Goal: Task Accomplishment & Management: Use online tool/utility

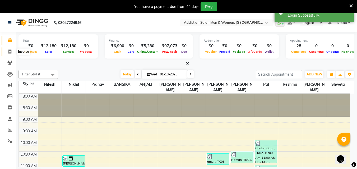
click at [12, 54] on span at bounding box center [9, 52] width 9 height 6
select select "6595"
select select "service"
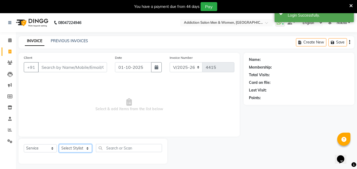
click at [83, 150] on select "Select Stylist Addiction Salon ANJALI BANSIKA [PERSON_NAME] [PERSON_NAME] [PERS…" at bounding box center [75, 149] width 33 height 8
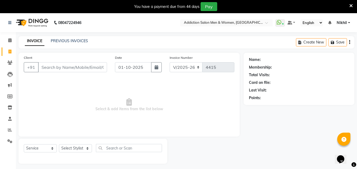
drag, startPoint x: 144, startPoint y: 113, endPoint x: 140, endPoint y: 109, distance: 4.9
click at [143, 111] on span "Select & add items from the list below" at bounding box center [129, 105] width 211 height 53
click at [80, 41] on link "PREVIOUS INVOICES" at bounding box center [69, 41] width 37 height 5
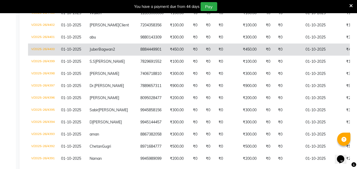
scroll to position [264, 0]
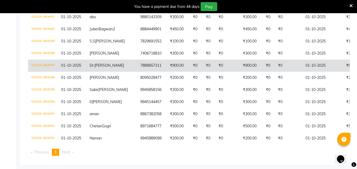
click at [50, 72] on td "V/2025-26/4397" at bounding box center [43, 66] width 30 height 12
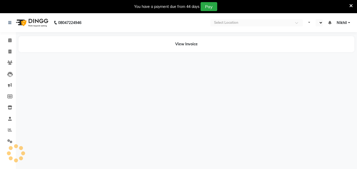
select select "en"
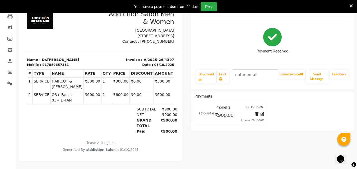
scroll to position [62, 0]
click at [121, 99] on td "₹600.00" at bounding box center [121, 97] width 18 height 13
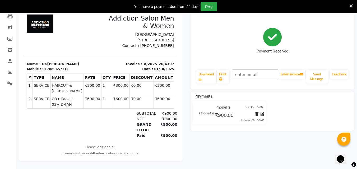
scroll to position [0, 0]
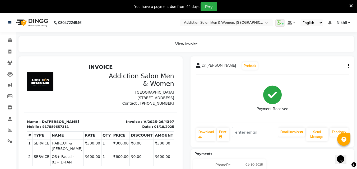
click at [350, 66] on div "Dr.adnan Prebook Payment Received Download Print Email Invoice Send Message Fee…" at bounding box center [272, 102] width 164 height 91
click at [349, 66] on div "Dr.adnan Prebook Payment Received Download Print Email Invoice Send Message Fee…" at bounding box center [272, 102] width 164 height 91
click at [347, 68] on button "button" at bounding box center [347, 66] width 3 height 6
click at [325, 67] on div "Edit Item Staff" at bounding box center [322, 66] width 36 height 7
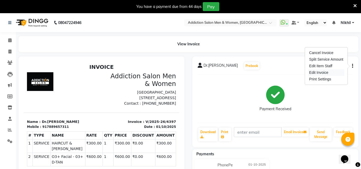
select select "61697"
select select "93081"
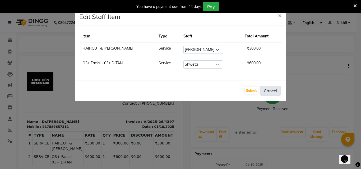
click at [273, 92] on button "Cancel" at bounding box center [270, 91] width 20 height 10
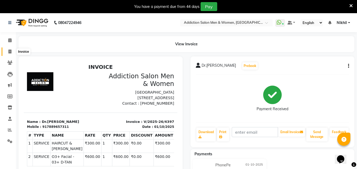
click at [9, 50] on icon at bounding box center [9, 52] width 3 height 4
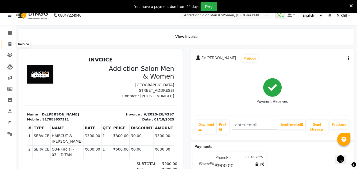
select select "service"
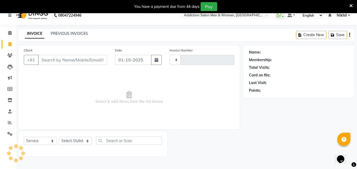
scroll to position [13, 0]
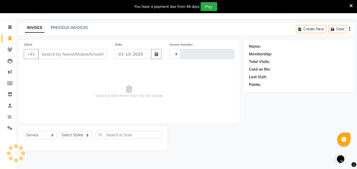
type input "4415"
select select "6595"
click at [81, 137] on select "Select Stylist Addiction Salon ANJALI BANSIKA [PERSON_NAME] [PERSON_NAME] [PERS…" at bounding box center [75, 135] width 33 height 8
click at [187, 90] on span "Select & add items from the list below" at bounding box center [129, 92] width 211 height 53
click at [57, 30] on link "PREVIOUS INVOICES" at bounding box center [69, 27] width 37 height 5
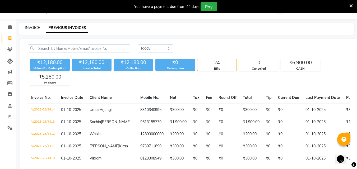
click at [32, 26] on link "INVOICE" at bounding box center [32, 27] width 15 height 5
select select "service"
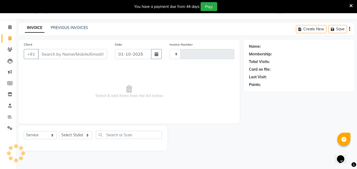
type input "4415"
select select "6595"
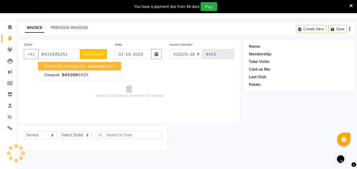
type input "8431695251"
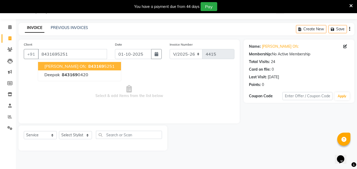
click at [88, 68] on span "843169" at bounding box center [96, 66] width 16 height 5
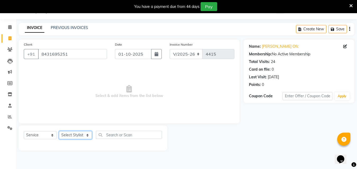
click at [85, 134] on select "Select Stylist Addiction Salon ANJALI BANSIKA [PERSON_NAME] [PERSON_NAME] [PERS…" at bounding box center [75, 135] width 33 height 8
select select "51001"
click at [59, 131] on select "Select Stylist Addiction Salon ANJALI BANSIKA [PERSON_NAME] [PERSON_NAME] [PERS…" at bounding box center [75, 135] width 33 height 8
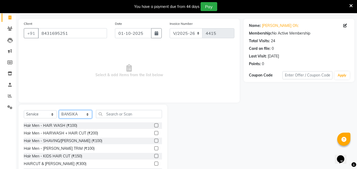
scroll to position [55, 0]
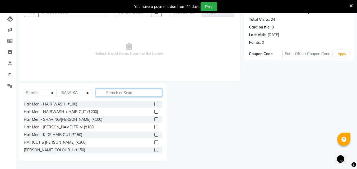
click at [109, 92] on input "text" at bounding box center [129, 93] width 66 height 8
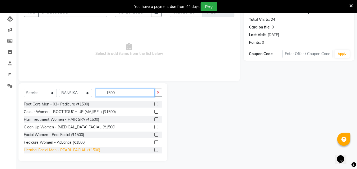
type input "1500"
click at [84, 149] on div "Hearbal Facial Men - PEARL FACIAL (₹1500)" at bounding box center [62, 151] width 76 height 6
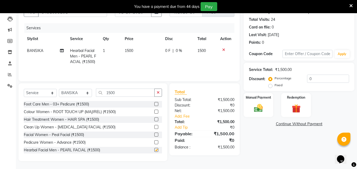
checkbox input "false"
click at [87, 94] on select "Select Stylist Addiction Salon ANJALI BANSIKA [PERSON_NAME] [PERSON_NAME] [PERS…" at bounding box center [75, 93] width 33 height 8
select select "93081"
click at [59, 89] on select "Select Stylist Addiction Salon ANJALI BANSIKA [PERSON_NAME] [PERSON_NAME] [PERS…" at bounding box center [75, 93] width 33 height 8
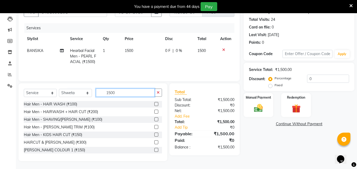
drag, startPoint x: 121, startPoint y: 93, endPoint x: 97, endPoint y: 92, distance: 24.0
click at [97, 92] on input "1500" at bounding box center [125, 93] width 59 height 8
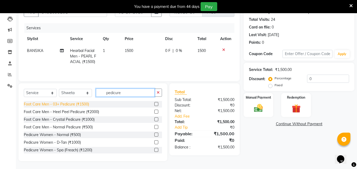
type input "pedicure"
click at [77, 107] on div "Foot Care Men - 03+ Pedicure (₹1500)" at bounding box center [56, 105] width 65 height 6
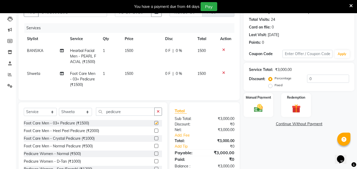
checkbox input "false"
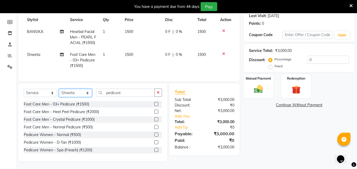
click at [87, 91] on select "Select Stylist Addiction Salon ANJALI BANSIKA [PERSON_NAME] [PERSON_NAME] [PERS…" at bounding box center [75, 93] width 33 height 8
select select "61697"
click at [59, 89] on select "Select Stylist Addiction Salon ANJALI BANSIKA [PERSON_NAME] [PERSON_NAME] [PERS…" at bounding box center [75, 93] width 33 height 8
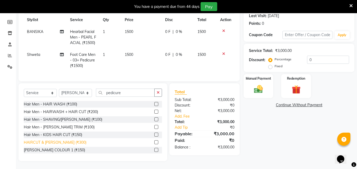
click at [64, 143] on div "HAIRCUT & BEARD (₹300)" at bounding box center [55, 143] width 63 height 6
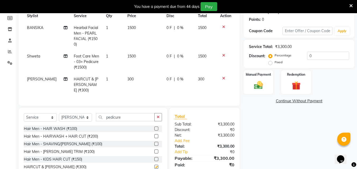
checkbox input "false"
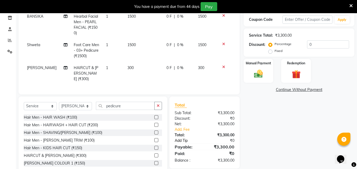
scroll to position [96, 0]
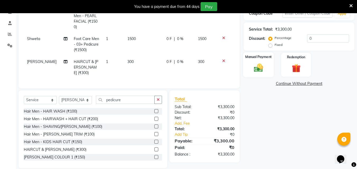
click at [250, 69] on div "Manual Payment" at bounding box center [258, 64] width 31 height 25
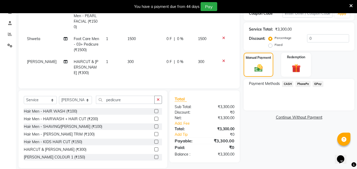
click at [301, 85] on span "PhonePe" at bounding box center [302, 84] width 15 height 6
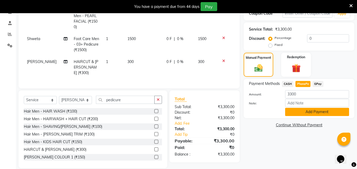
click at [304, 111] on button "Add Payment" at bounding box center [317, 112] width 64 height 8
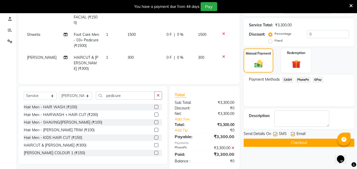
scroll to position [101, 0]
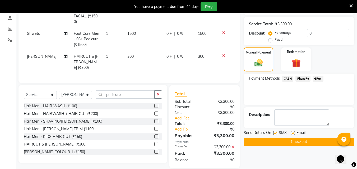
click at [274, 139] on button "Checkout" at bounding box center [299, 142] width 111 height 8
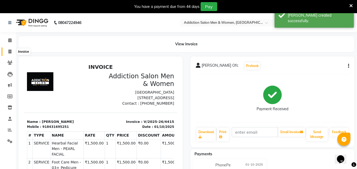
click at [12, 53] on span at bounding box center [9, 52] width 9 height 6
select select "6595"
select select "service"
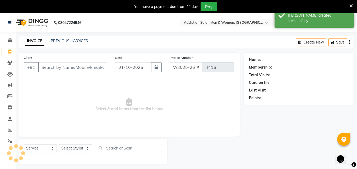
scroll to position [13, 0]
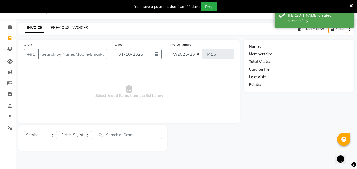
click at [65, 27] on link "PREVIOUS INVOICES" at bounding box center [69, 27] width 37 height 5
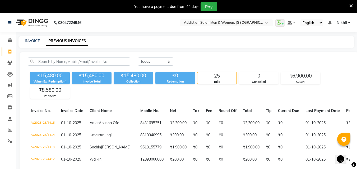
click at [348, 21] on link "Nikhil" at bounding box center [343, 23] width 13 height 6
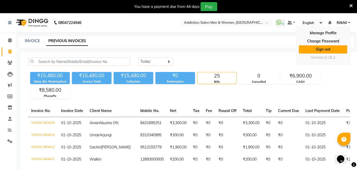
click at [324, 52] on link "Sign out" at bounding box center [323, 49] width 48 height 8
